Goal: Task Accomplishment & Management: Manage account settings

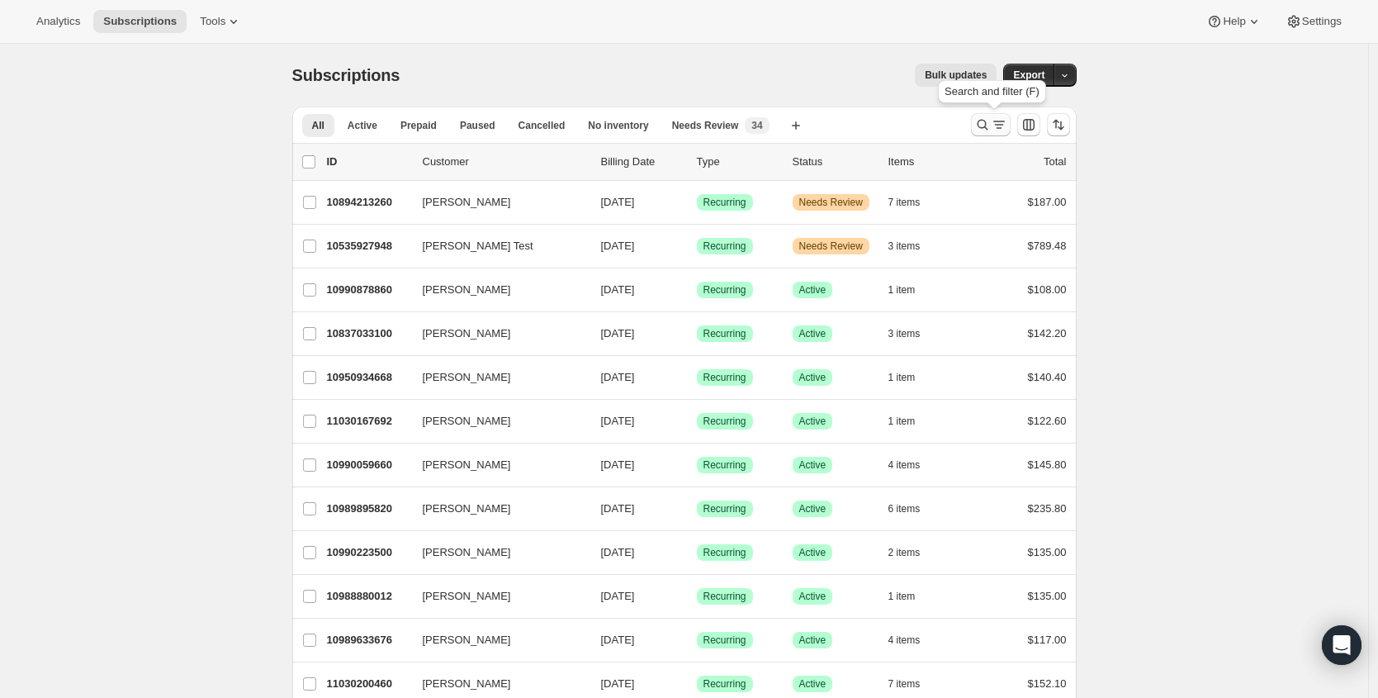
click at [988, 124] on icon "Search and filter results" at bounding box center [982, 124] width 17 height 17
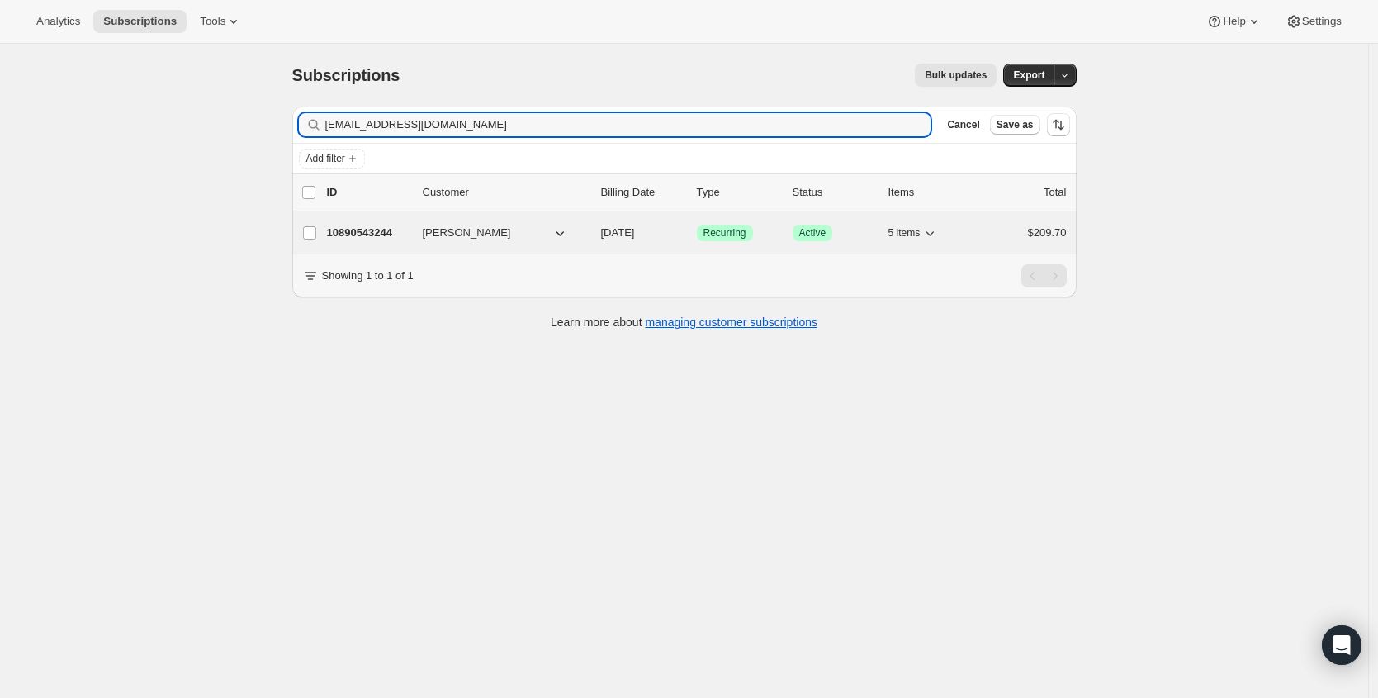
type input "[EMAIL_ADDRESS][DOMAIN_NAME]"
click at [362, 233] on p "10890543244" at bounding box center [368, 233] width 83 height 17
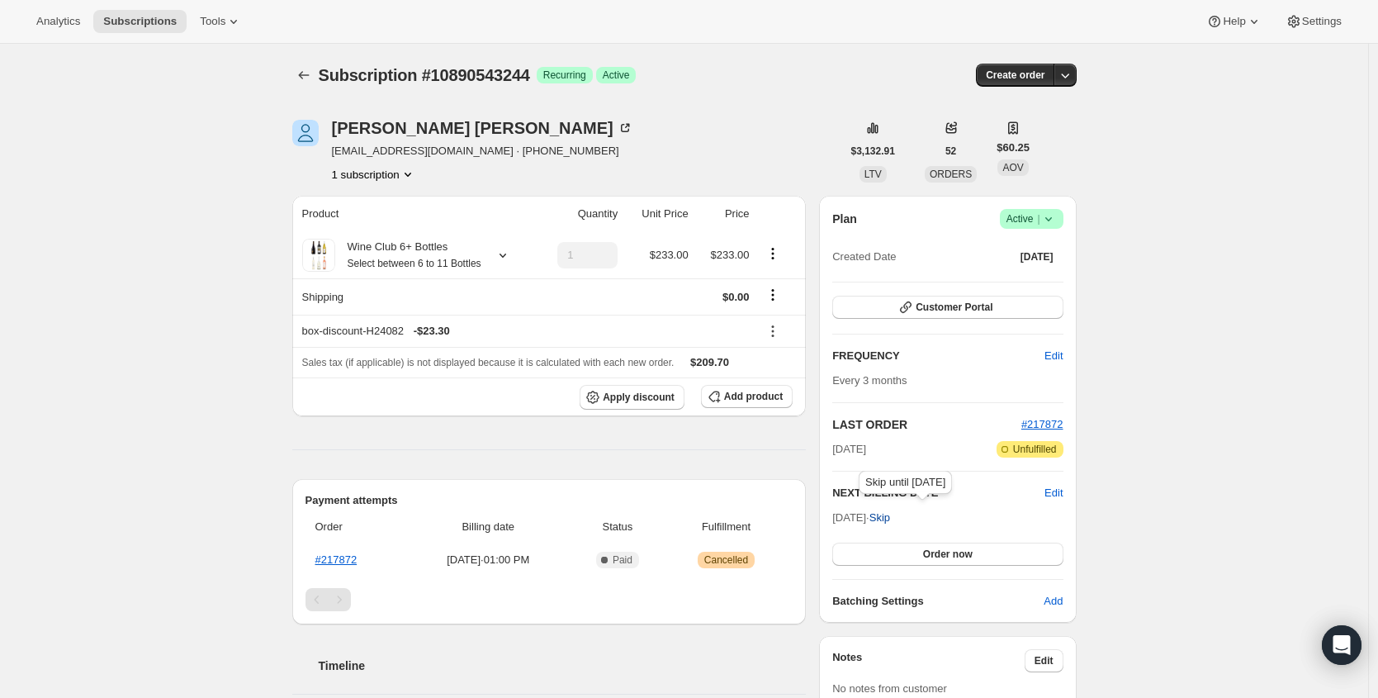
click at [890, 516] on span "Skip" at bounding box center [880, 517] width 21 height 17
